Goal: Information Seeking & Learning: Learn about a topic

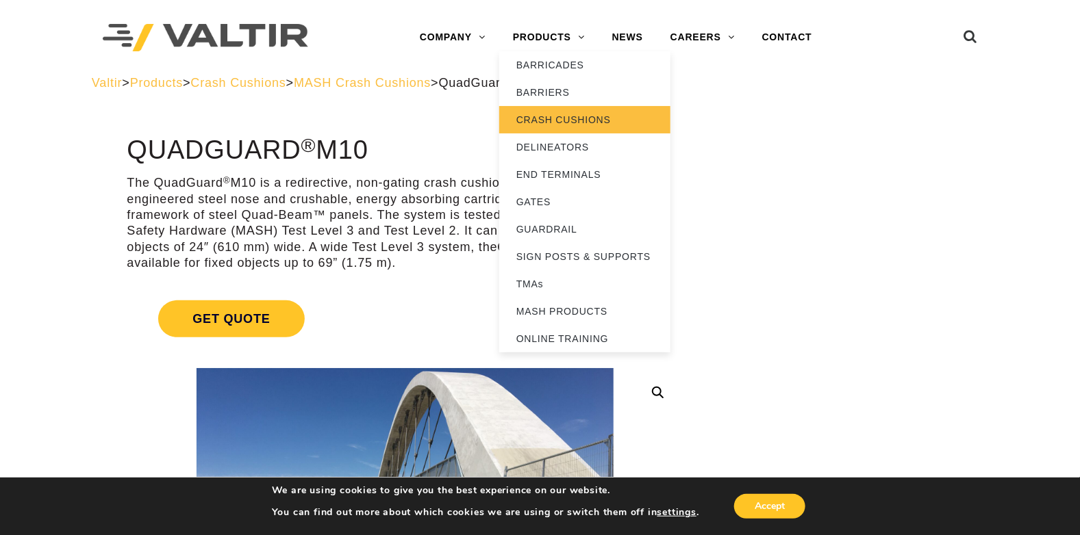
click at [559, 126] on link "CRASH CUSHIONS" at bounding box center [584, 119] width 171 height 27
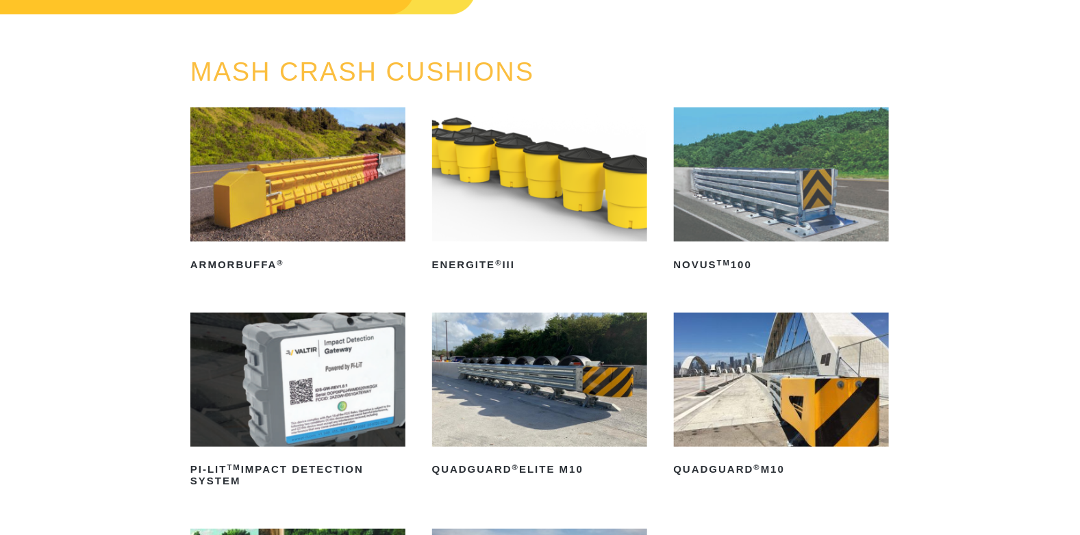
scroll to position [205, 0]
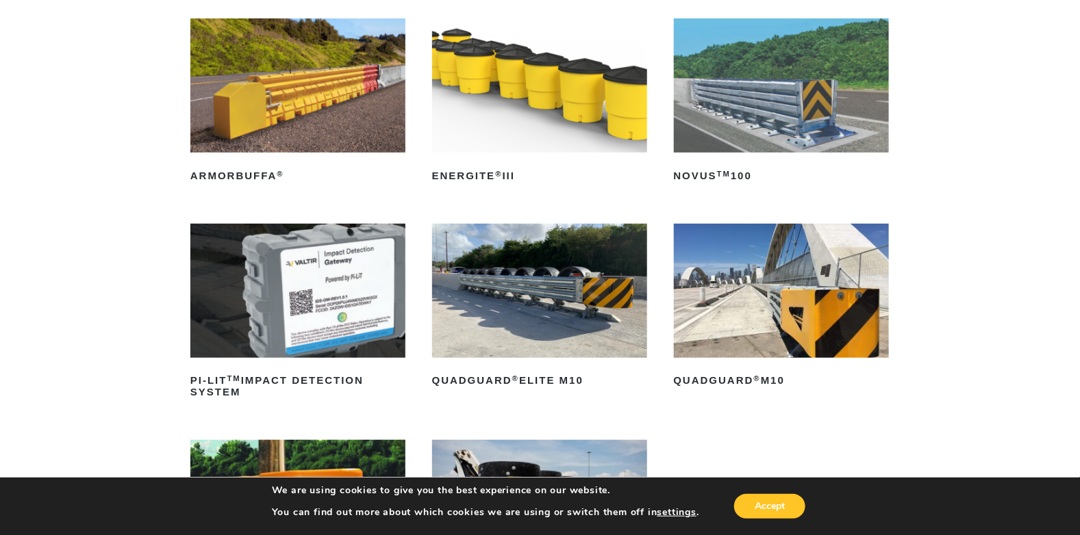
click at [825, 139] on img at bounding box center [781, 85] width 215 height 134
click at [587, 332] on img at bounding box center [539, 291] width 215 height 134
click at [781, 314] on img at bounding box center [781, 291] width 215 height 134
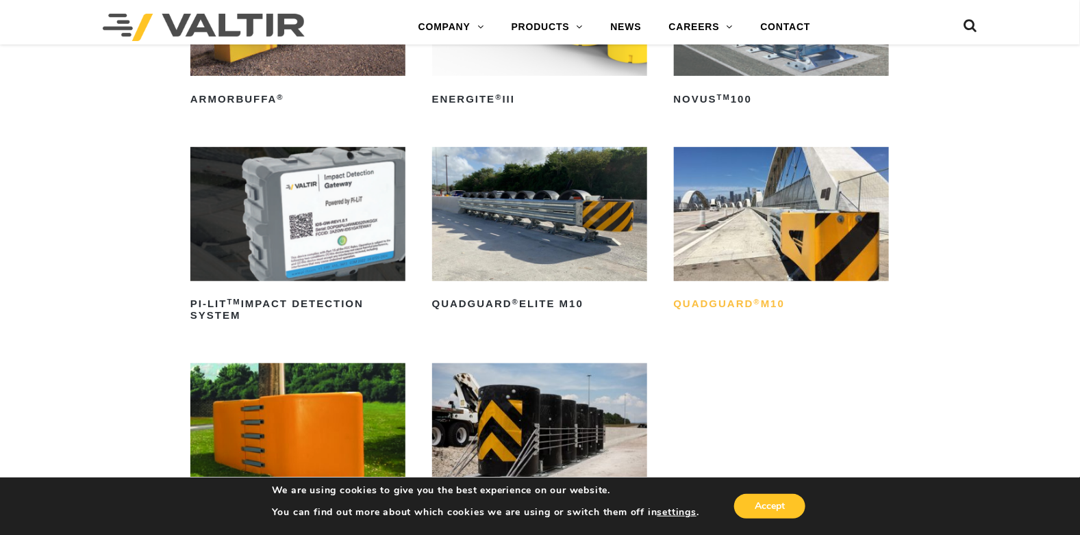
scroll to position [136, 0]
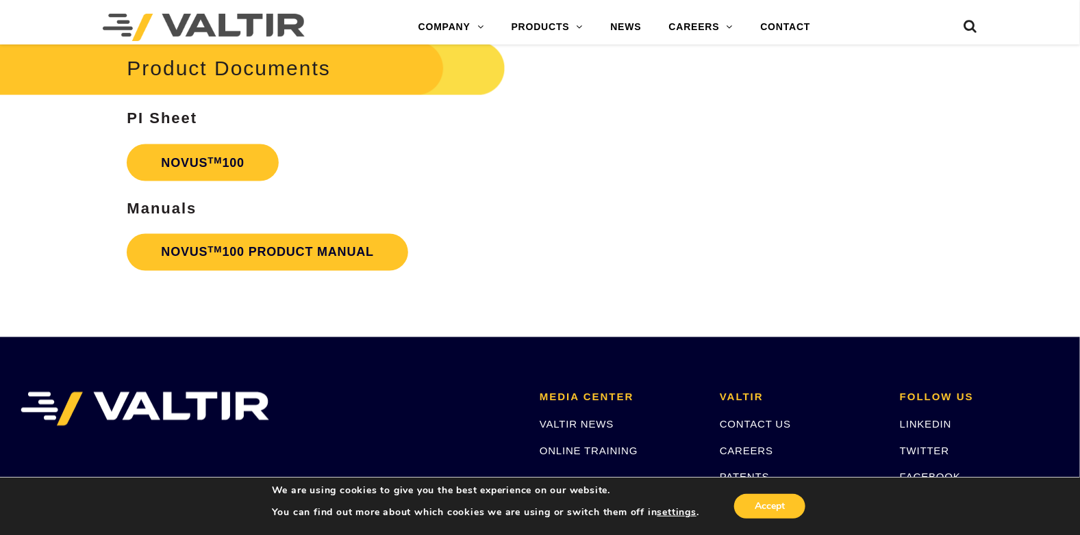
scroll to position [3012, 0]
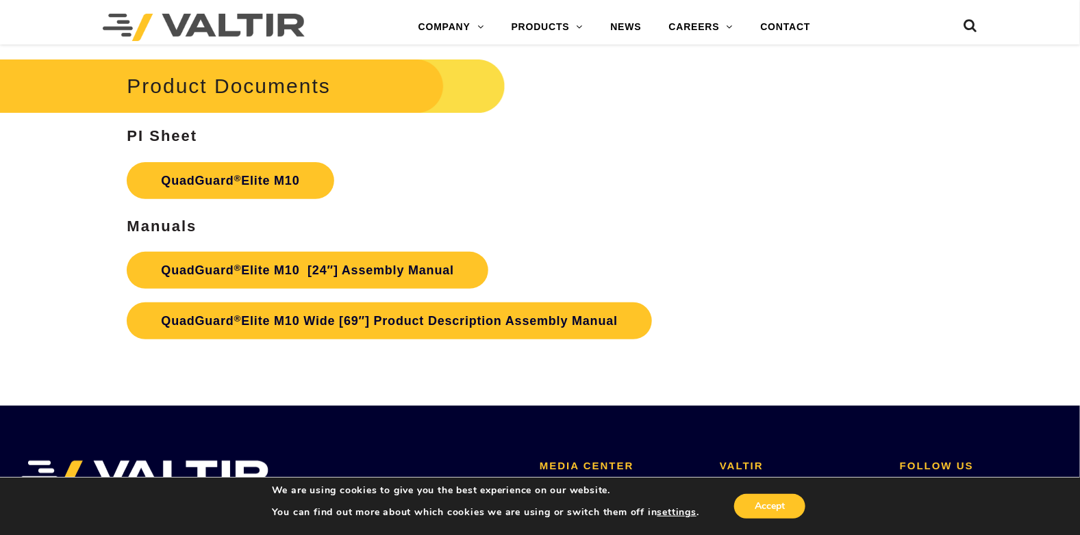
scroll to position [6640, 0]
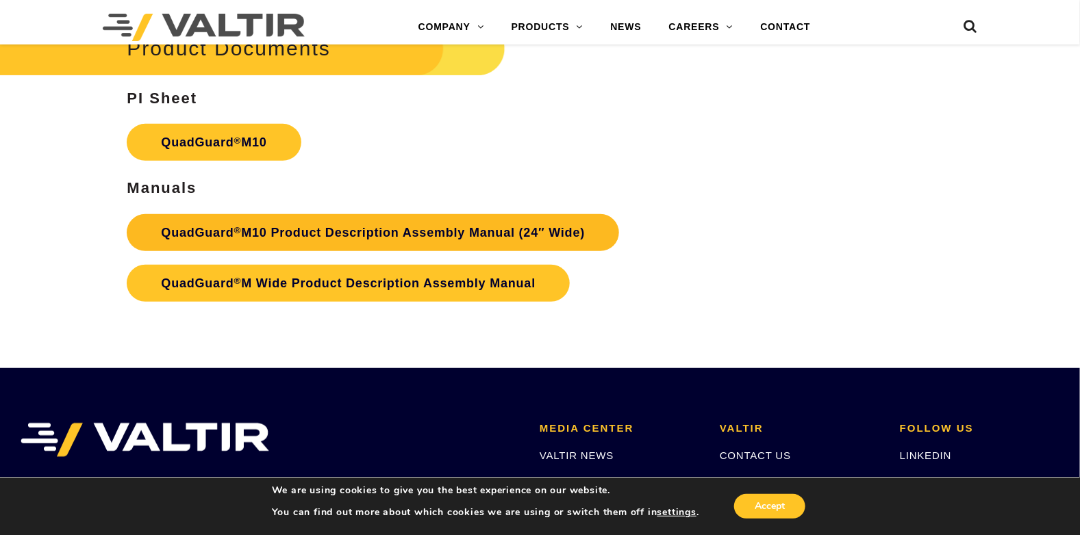
scroll to position [4518, 0]
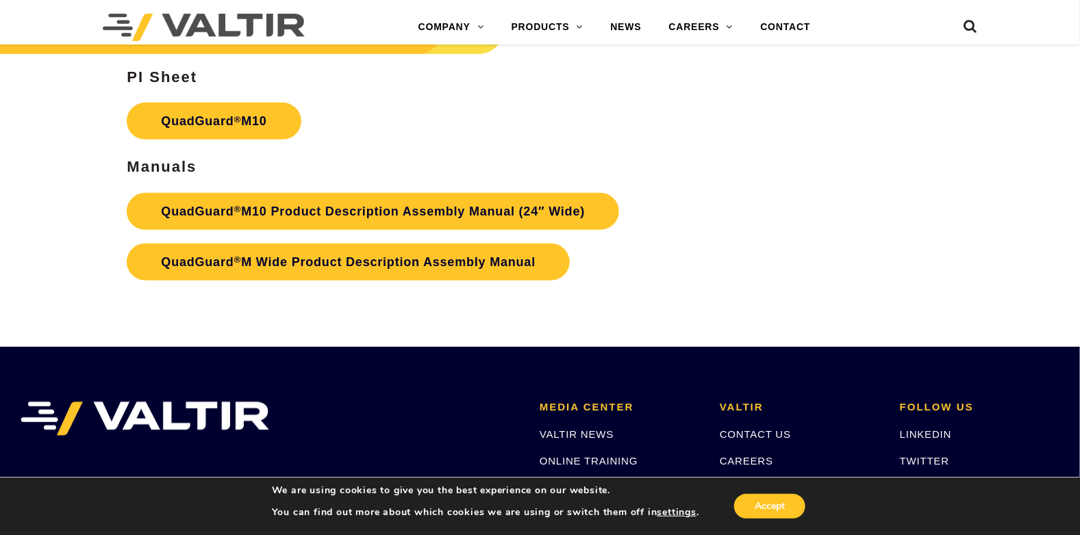
click at [165, 78] on strong "PI Sheet" at bounding box center [162, 76] width 71 height 17
click at [191, 127] on link "QuadGuard ® M10" at bounding box center [214, 121] width 174 height 37
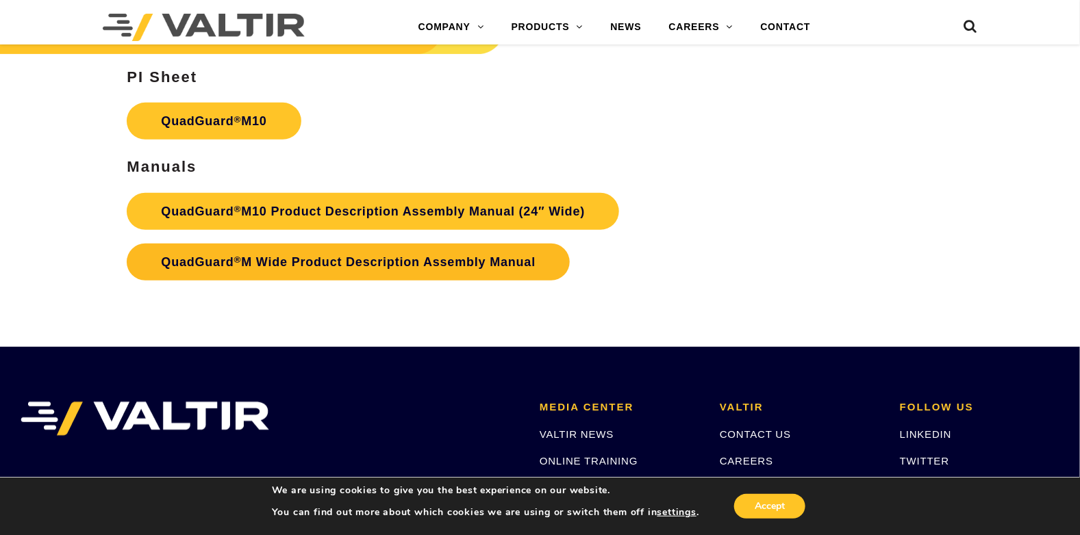
click at [445, 267] on link "QuadGuard ® M Wide Product Description Assembly Manual" at bounding box center [348, 262] width 443 height 37
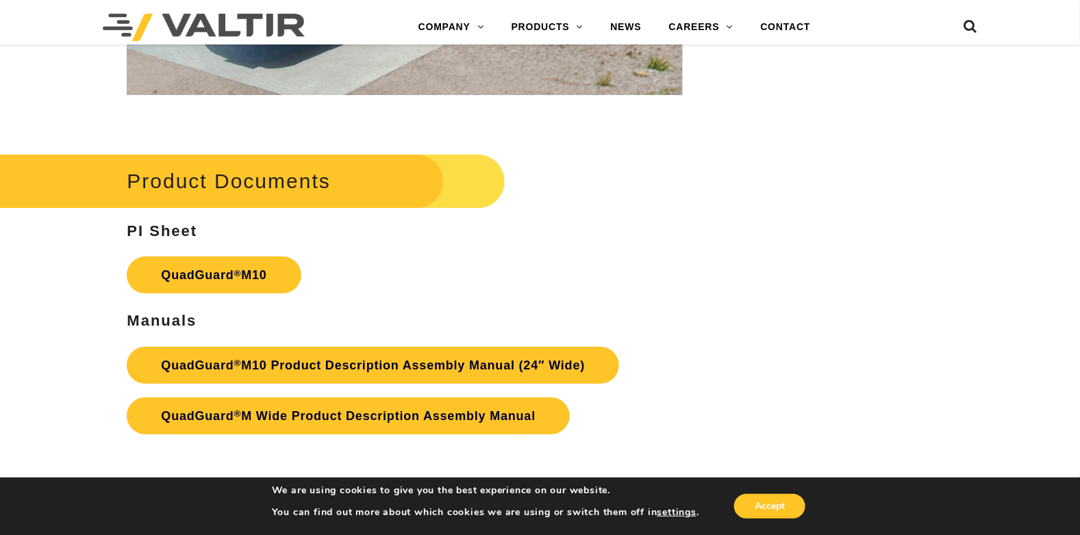
scroll to position [4312, 0]
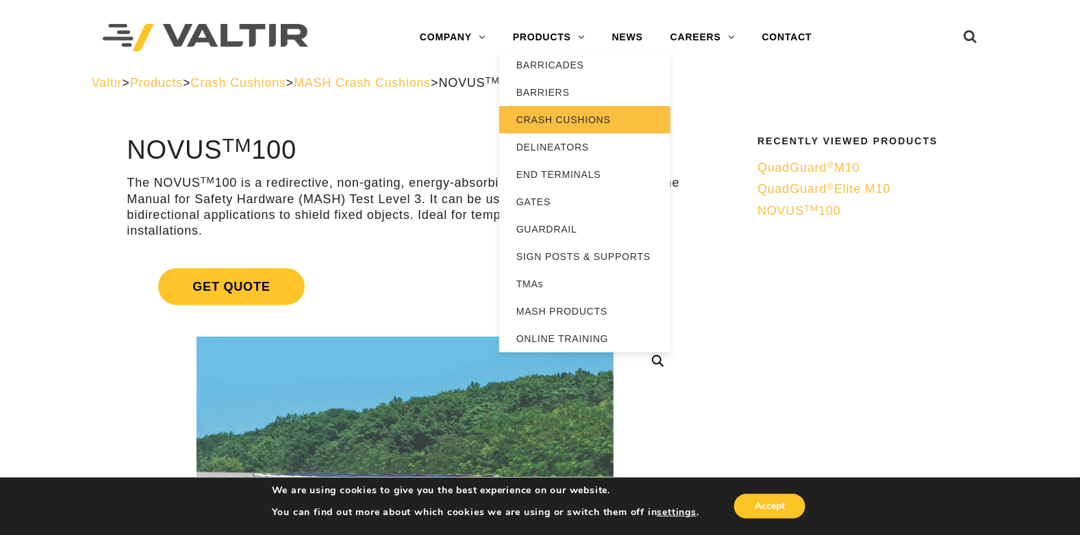
click at [552, 116] on link "CRASH CUSHIONS" at bounding box center [584, 119] width 171 height 27
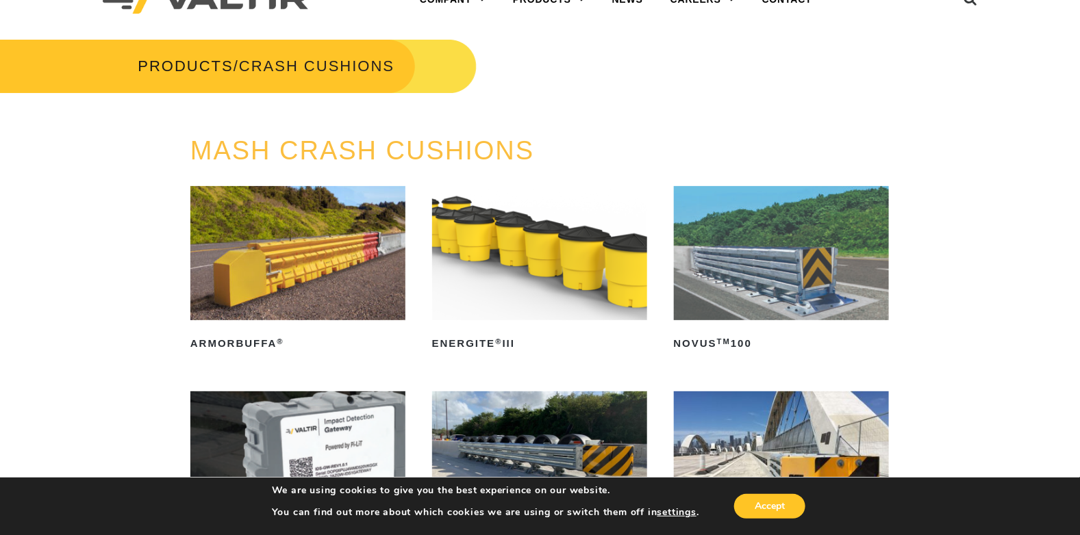
scroll to position [136, 0]
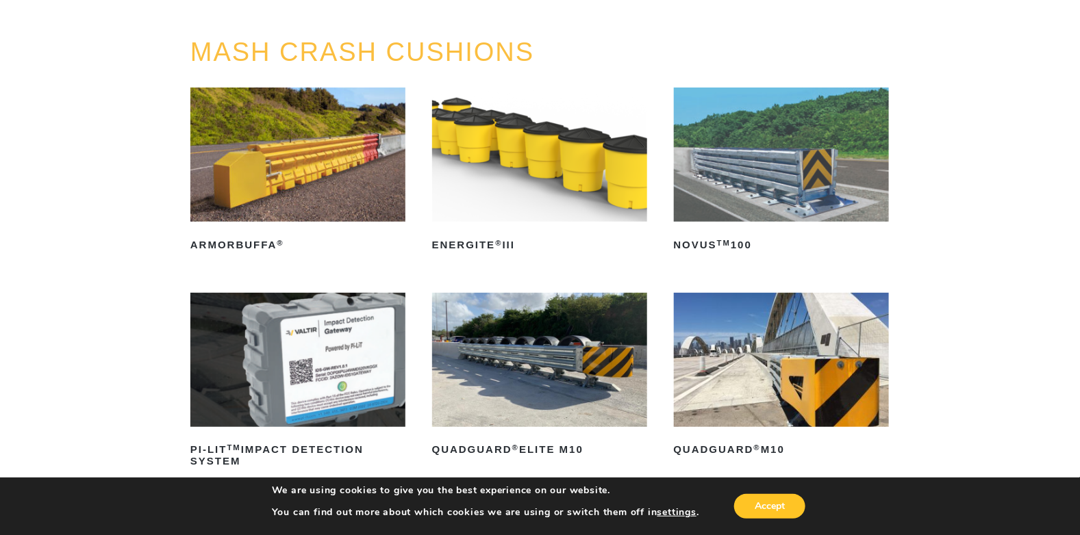
click at [815, 192] on img at bounding box center [781, 155] width 215 height 134
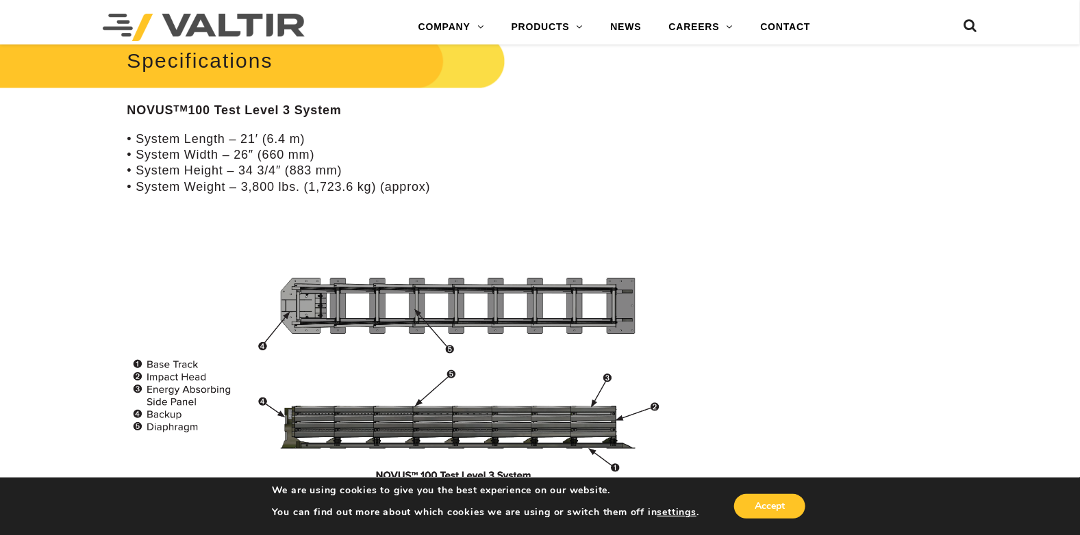
scroll to position [1095, 0]
